Goal: Task Accomplishment & Management: Use online tool/utility

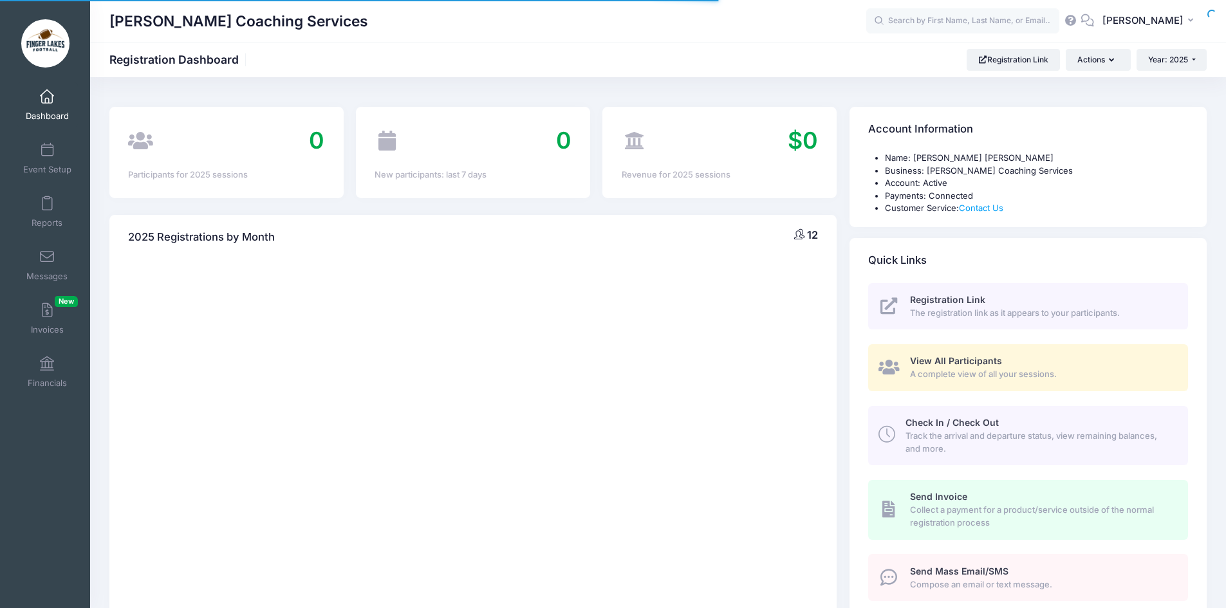
select select
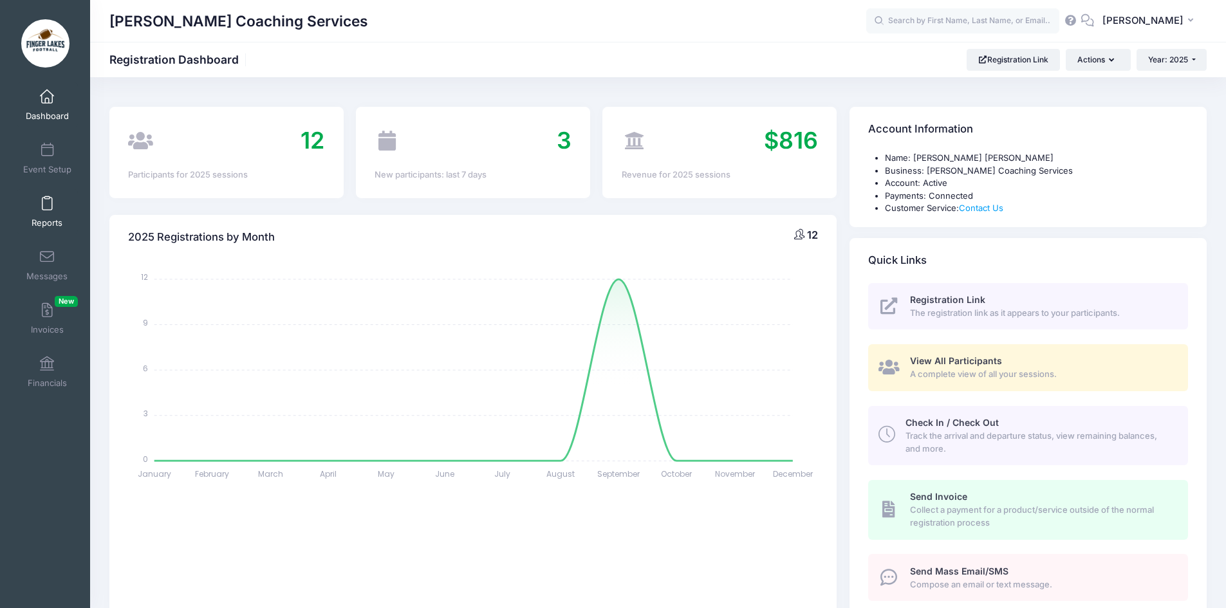
click at [42, 215] on link "Reports" at bounding box center [47, 211] width 61 height 45
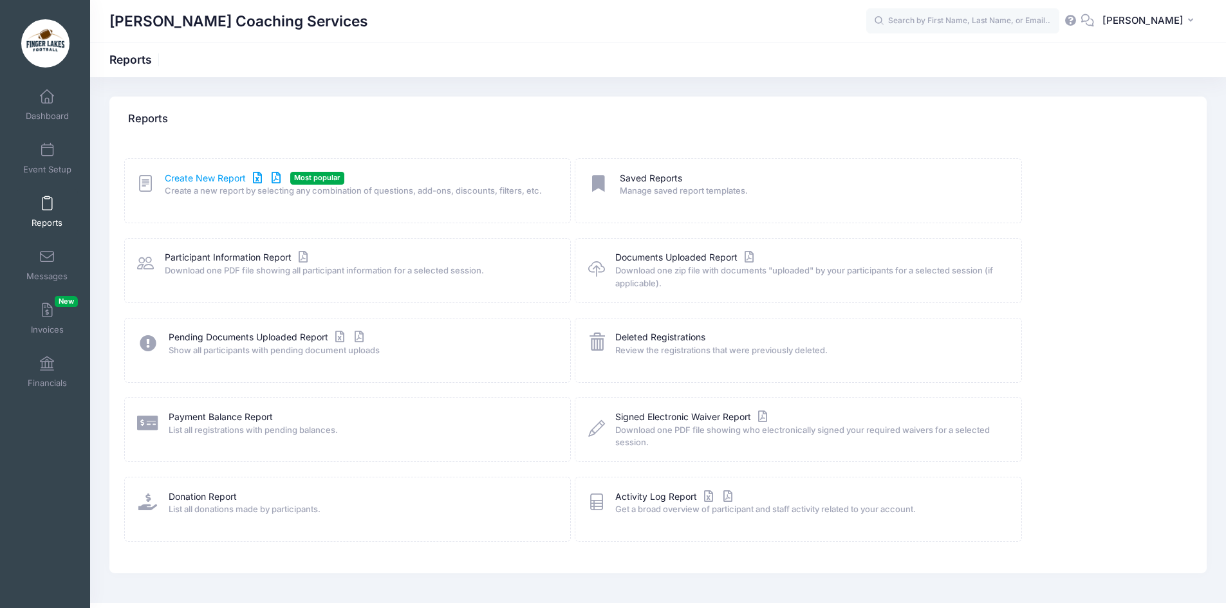
click at [185, 176] on link "Create New Report" at bounding box center [225, 179] width 120 height 14
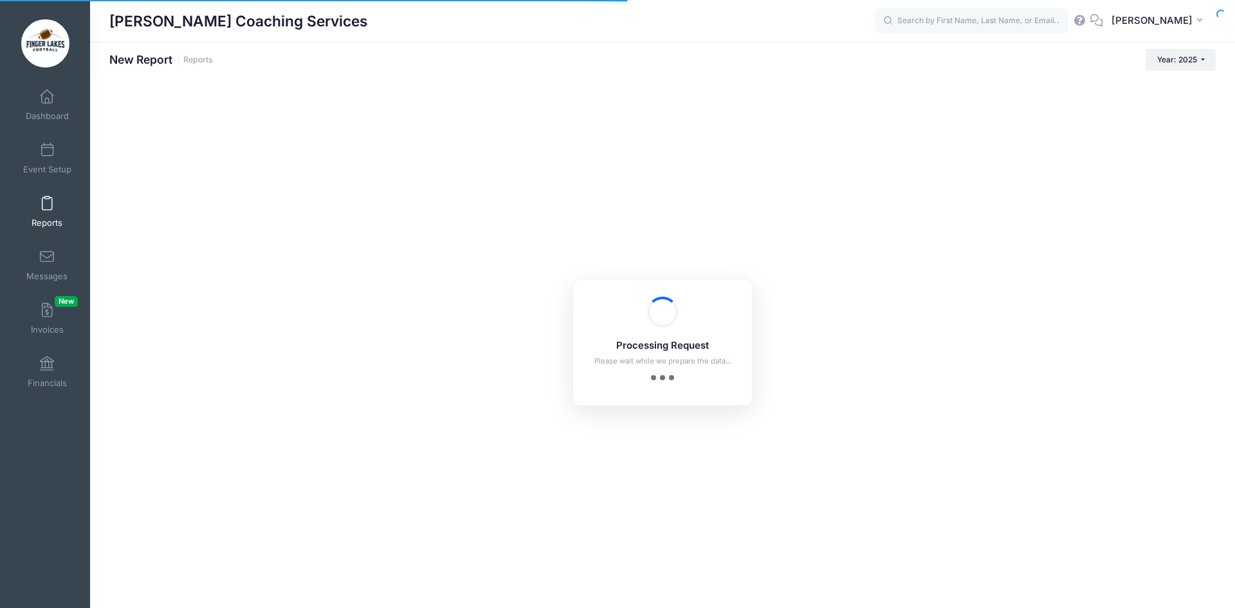
checkbox input "true"
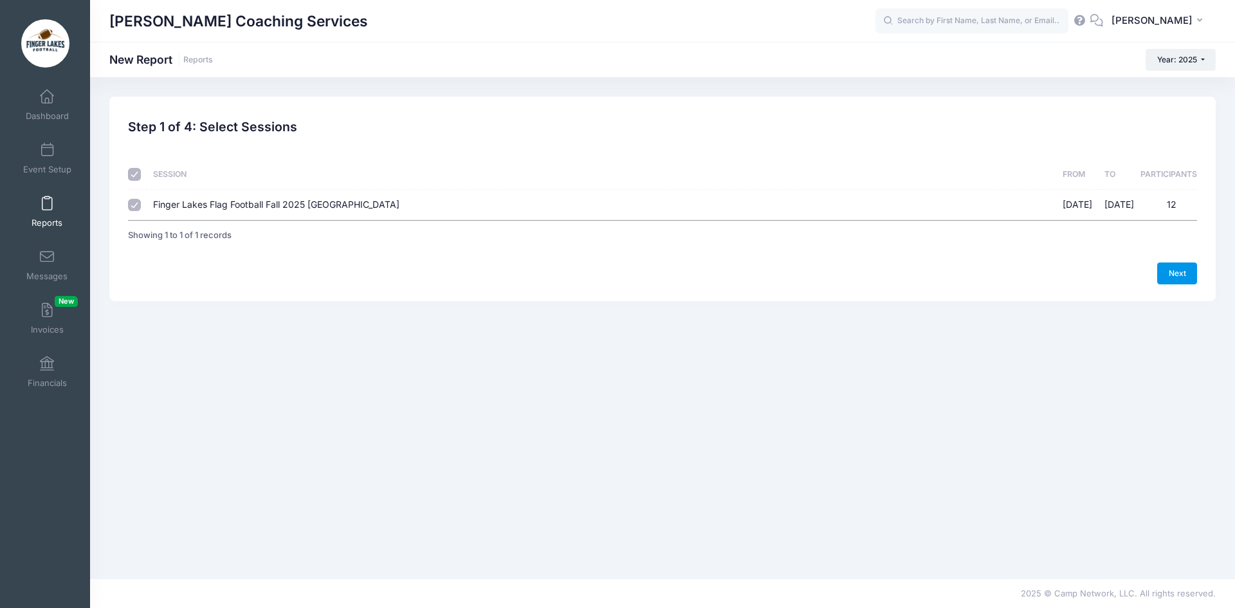
click at [1180, 275] on link "Next" at bounding box center [1177, 273] width 40 height 22
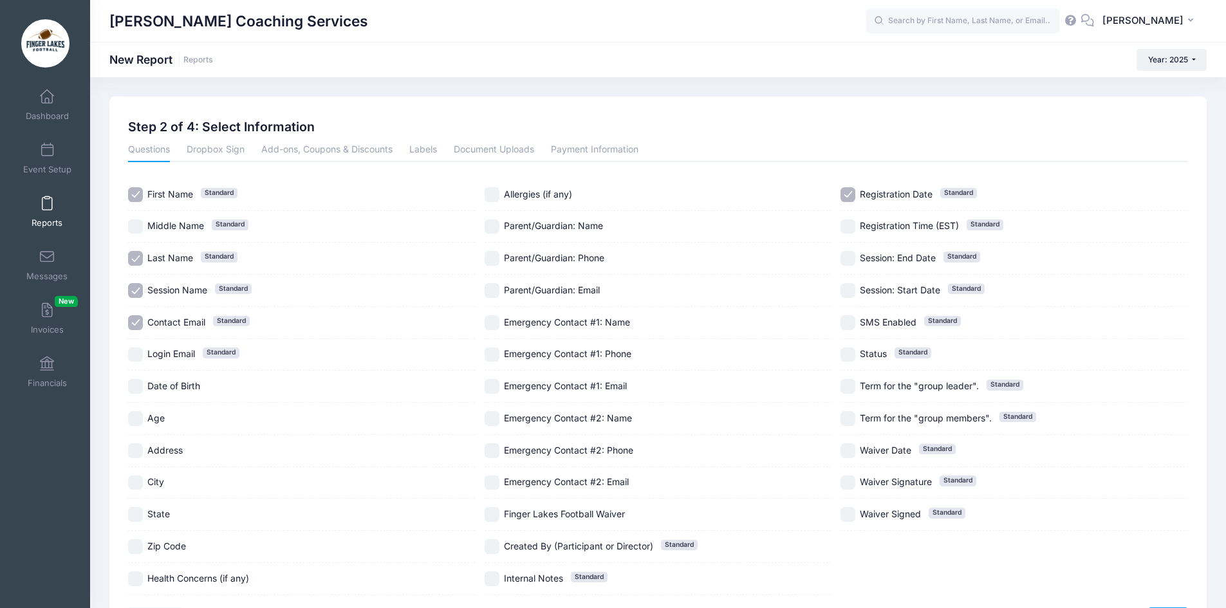
click at [142, 326] on input "Contact Email Standard" at bounding box center [135, 322] width 15 height 15
checkbox input "false"
click at [134, 289] on input "Session Name Standard" at bounding box center [135, 290] width 15 height 15
checkbox input "false"
click at [139, 424] on input "Age" at bounding box center [135, 418] width 15 height 15
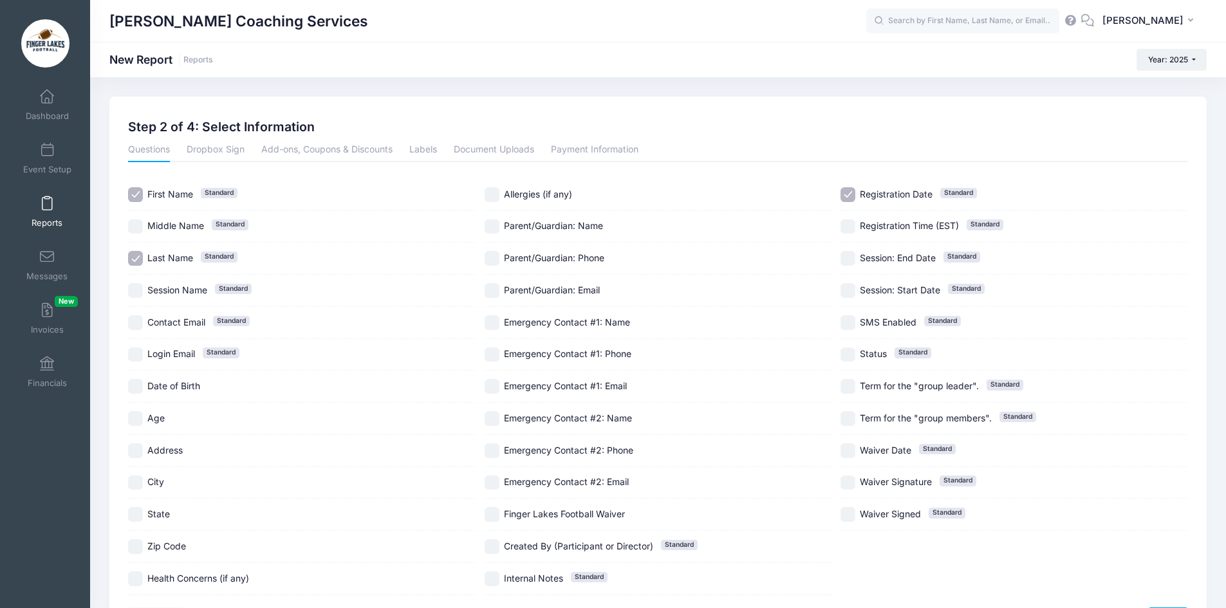
checkbox input "true"
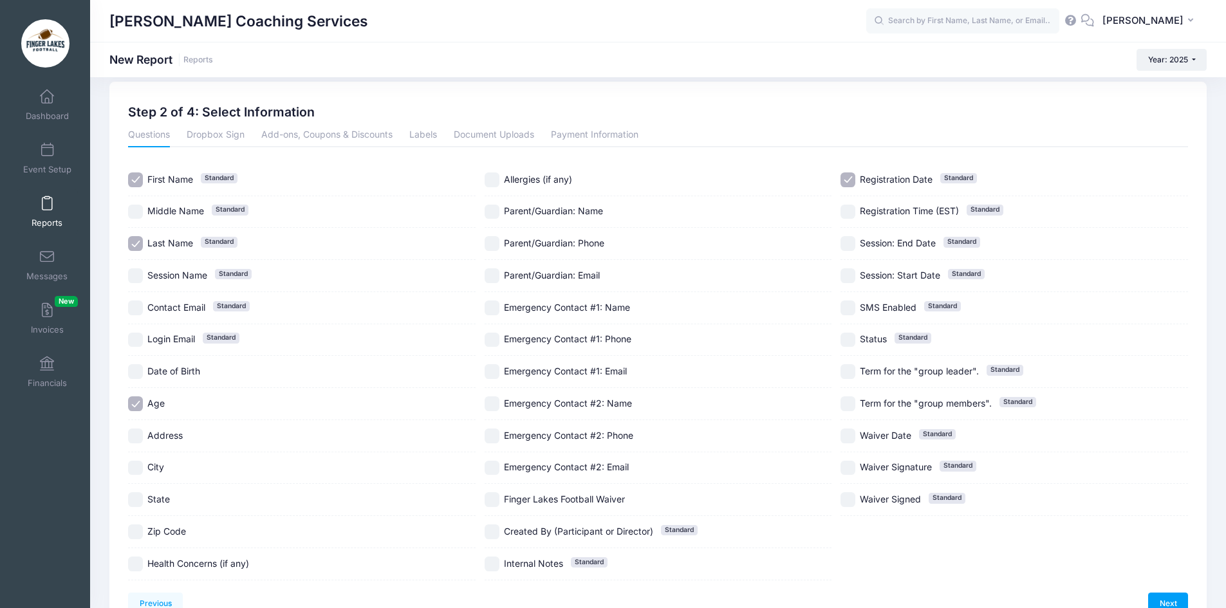
scroll to position [87, 0]
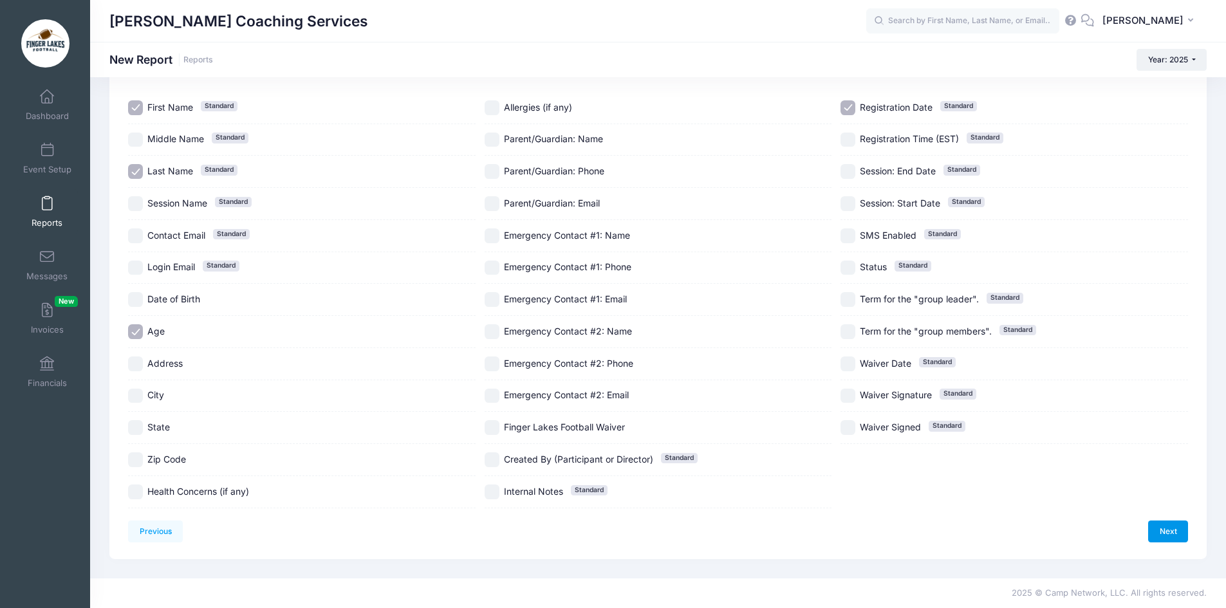
click at [1169, 527] on link "Next" at bounding box center [1168, 531] width 40 height 22
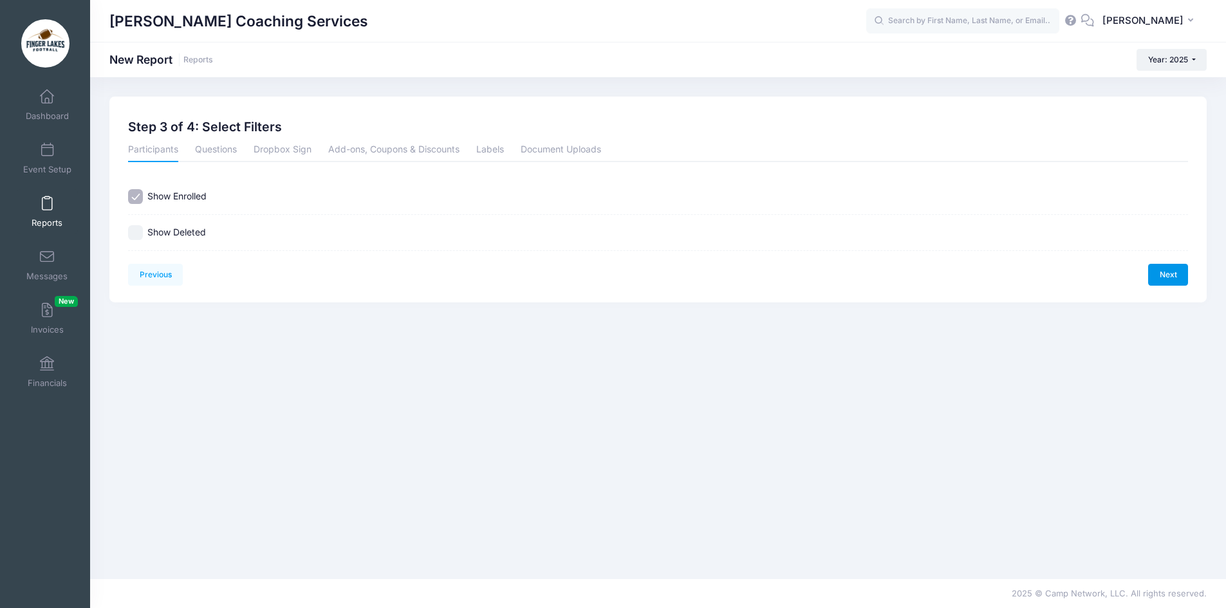
scroll to position [0, 0]
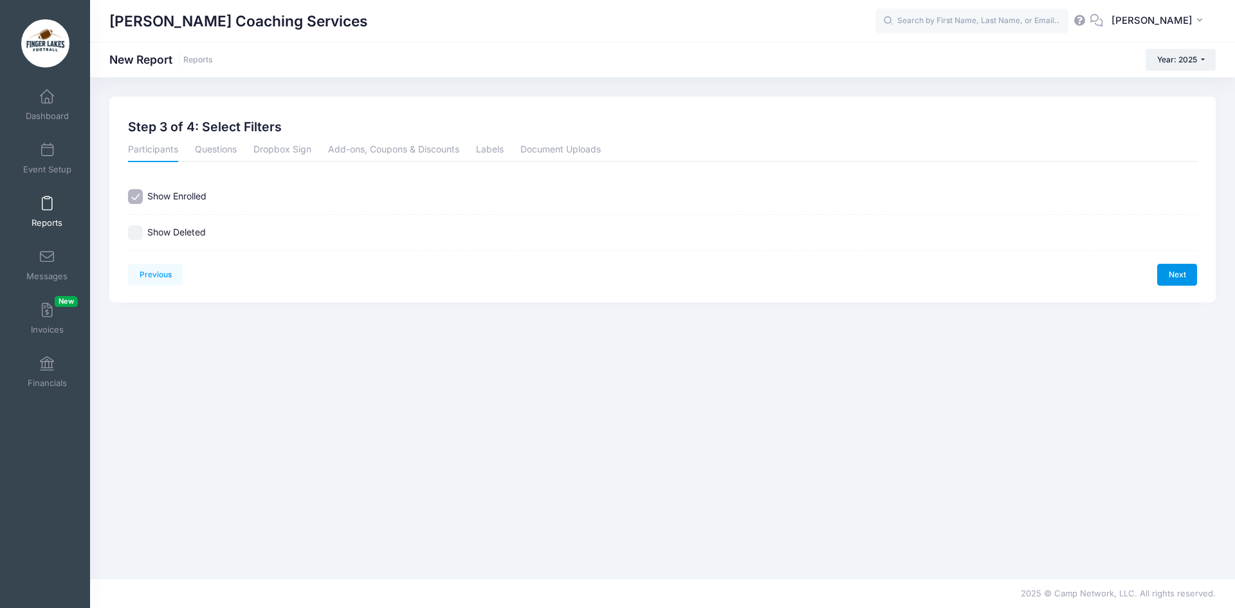
click at [1179, 275] on link "Next" at bounding box center [1177, 275] width 40 height 22
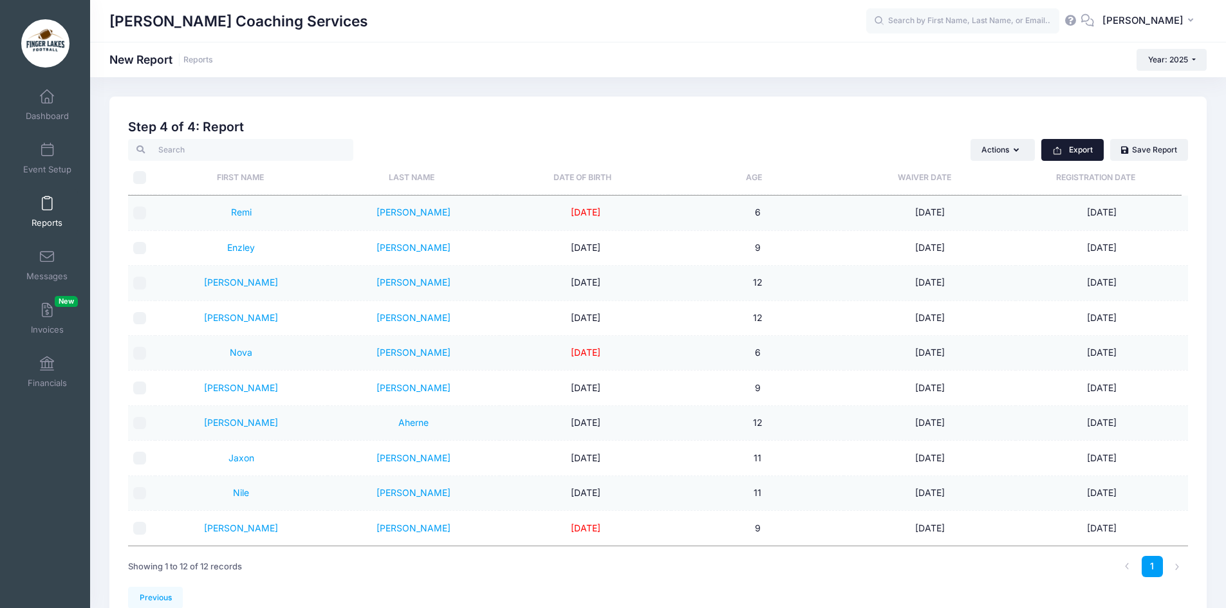
click at [1067, 147] on button "Export" at bounding box center [1072, 150] width 62 height 22
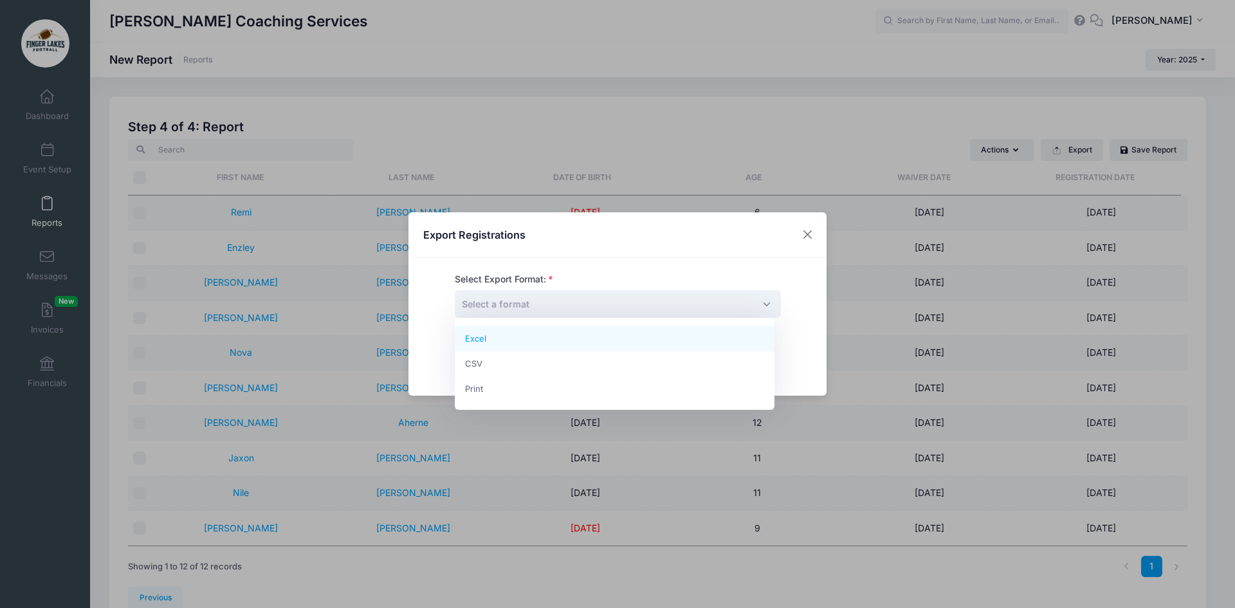
click at [517, 306] on span "Select a format" at bounding box center [496, 304] width 68 height 11
select select "excel"
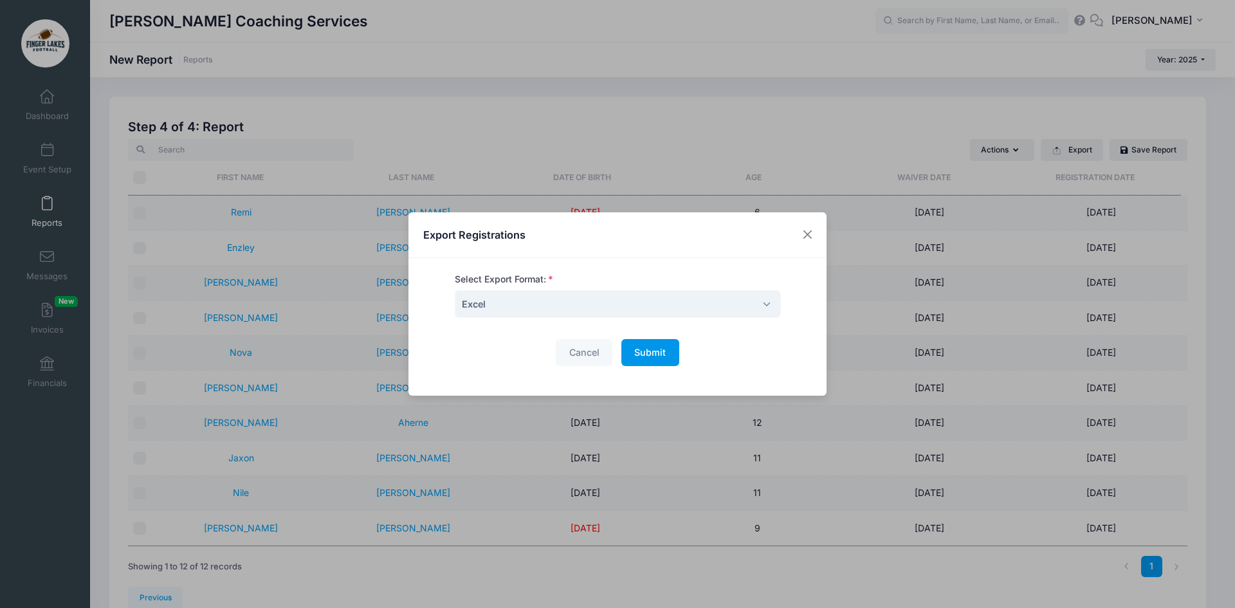
click at [645, 351] on span "Submit" at bounding box center [650, 352] width 32 height 11
